Goal: Navigation & Orientation: Go to known website

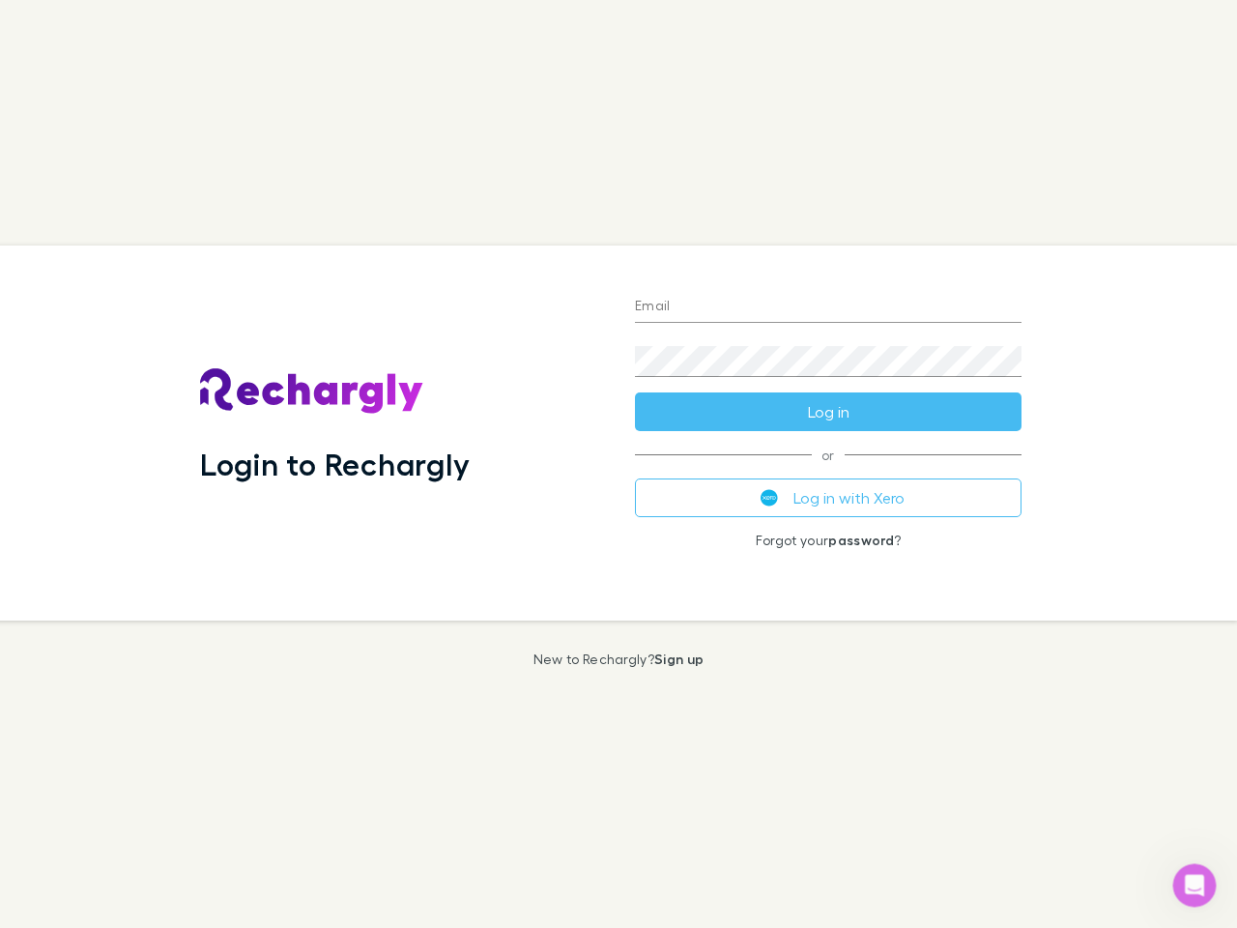
click at [618, 464] on div "Login to Rechargly" at bounding box center [402, 432] width 435 height 375
click at [828, 307] on input "Email" at bounding box center [828, 307] width 387 height 31
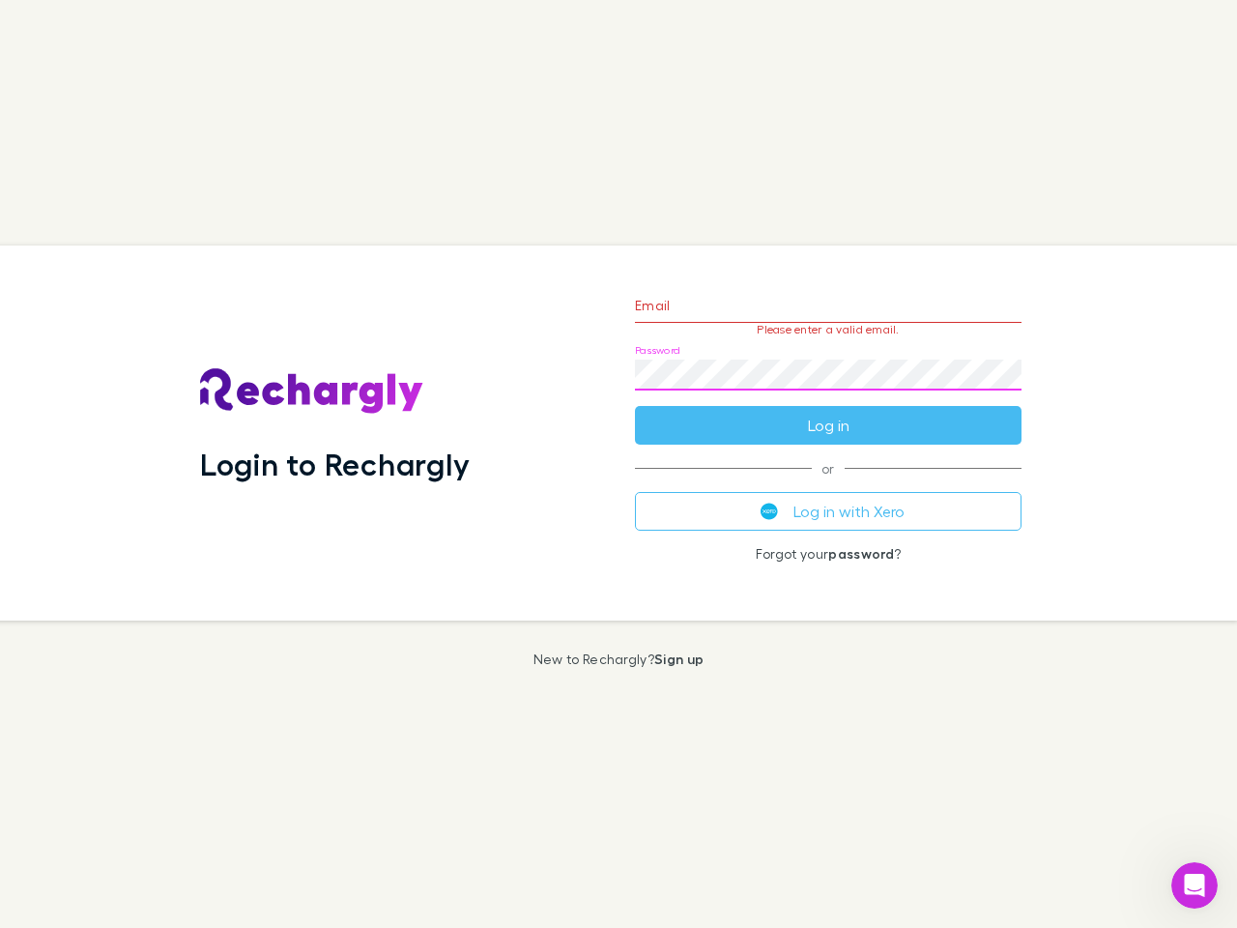
click at [828, 412] on form "Email Please enter a valid email. Password Log in" at bounding box center [828, 360] width 387 height 168
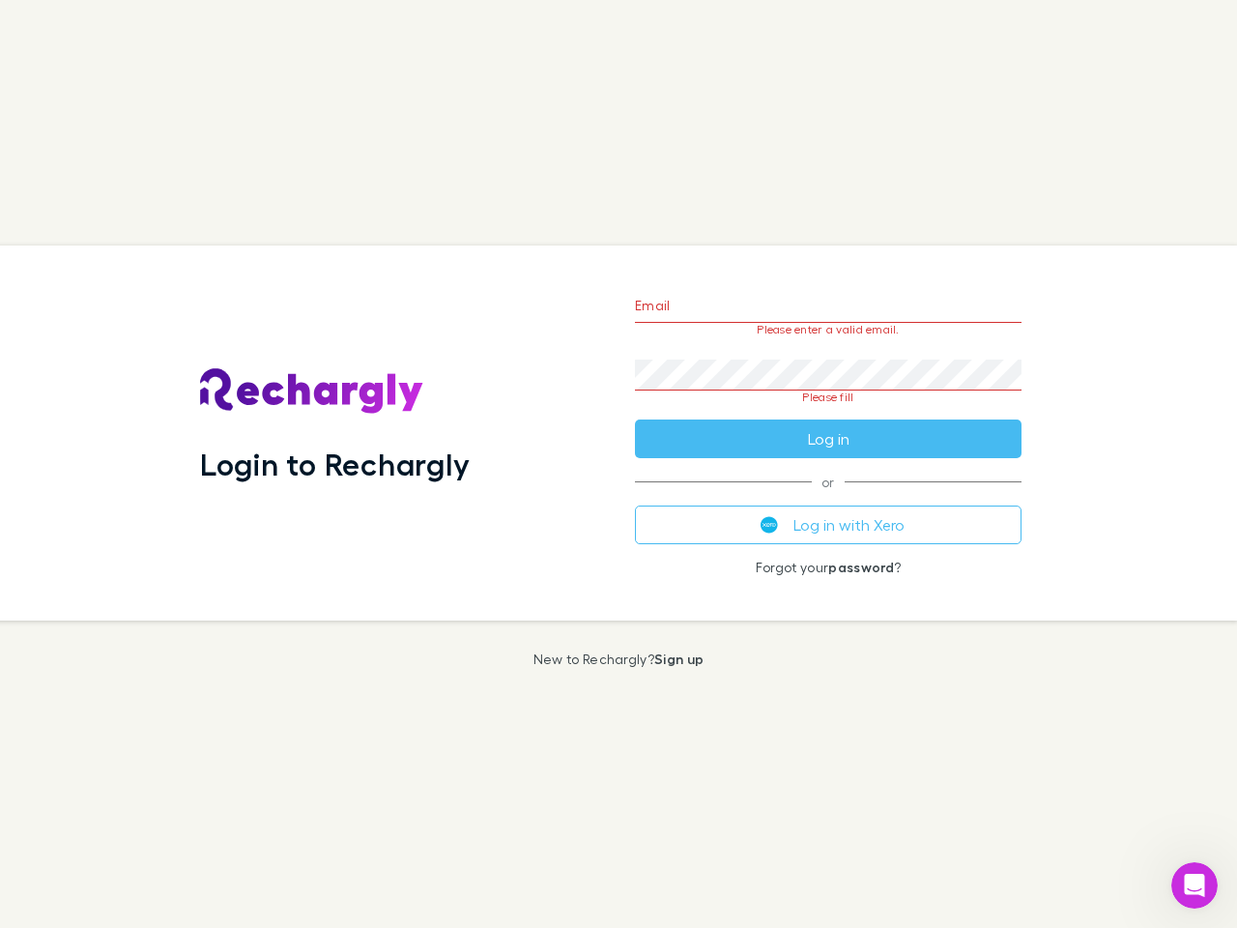
click at [828, 498] on div "Email Please enter a valid email. Password Please fill Log in or Log in with Xe…" at bounding box center [827, 432] width 417 height 375
